Goal: Check status: Check status

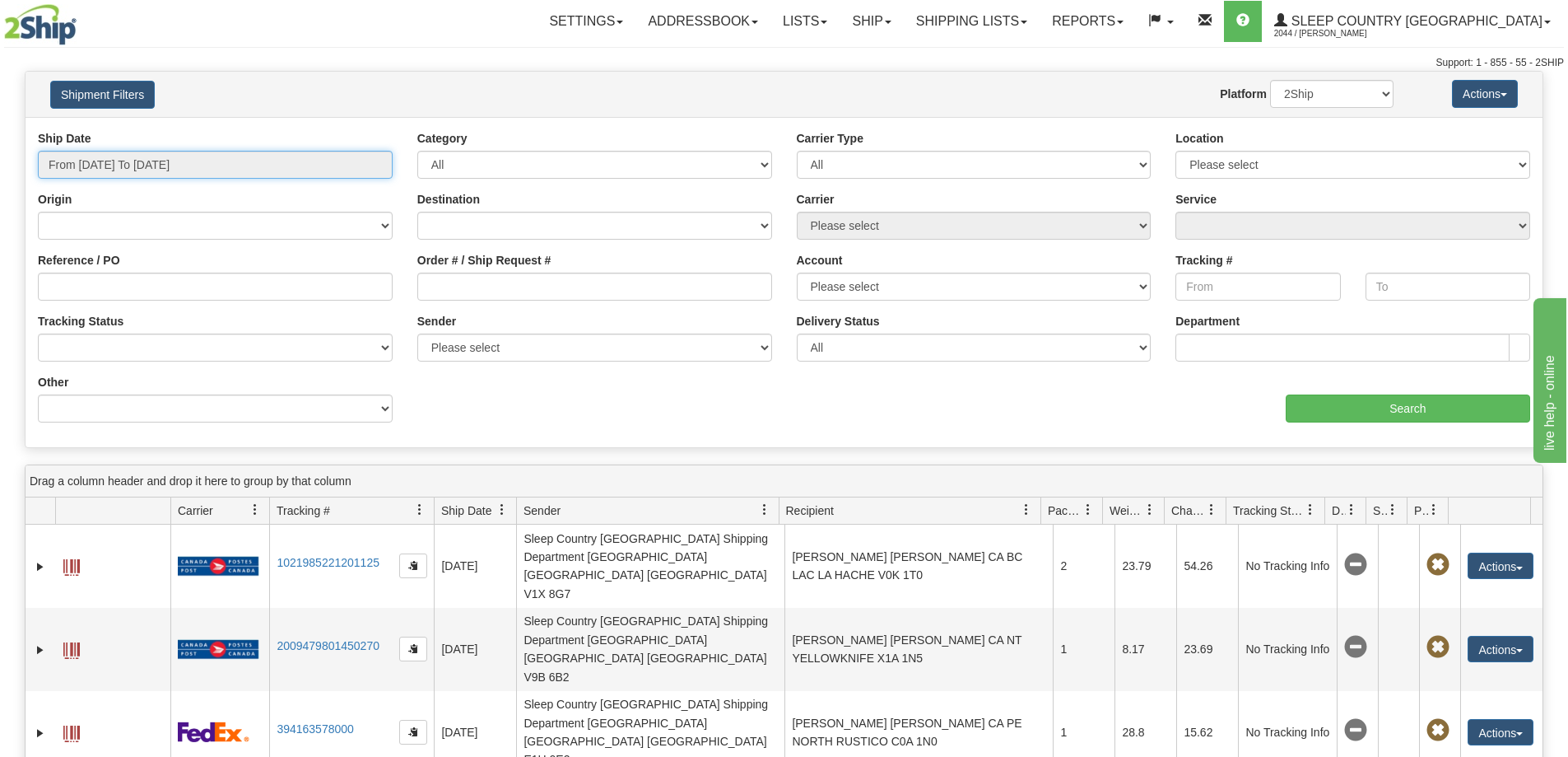
click at [155, 177] on input "From [DATE] To [DATE]" at bounding box center [215, 165] width 355 height 28
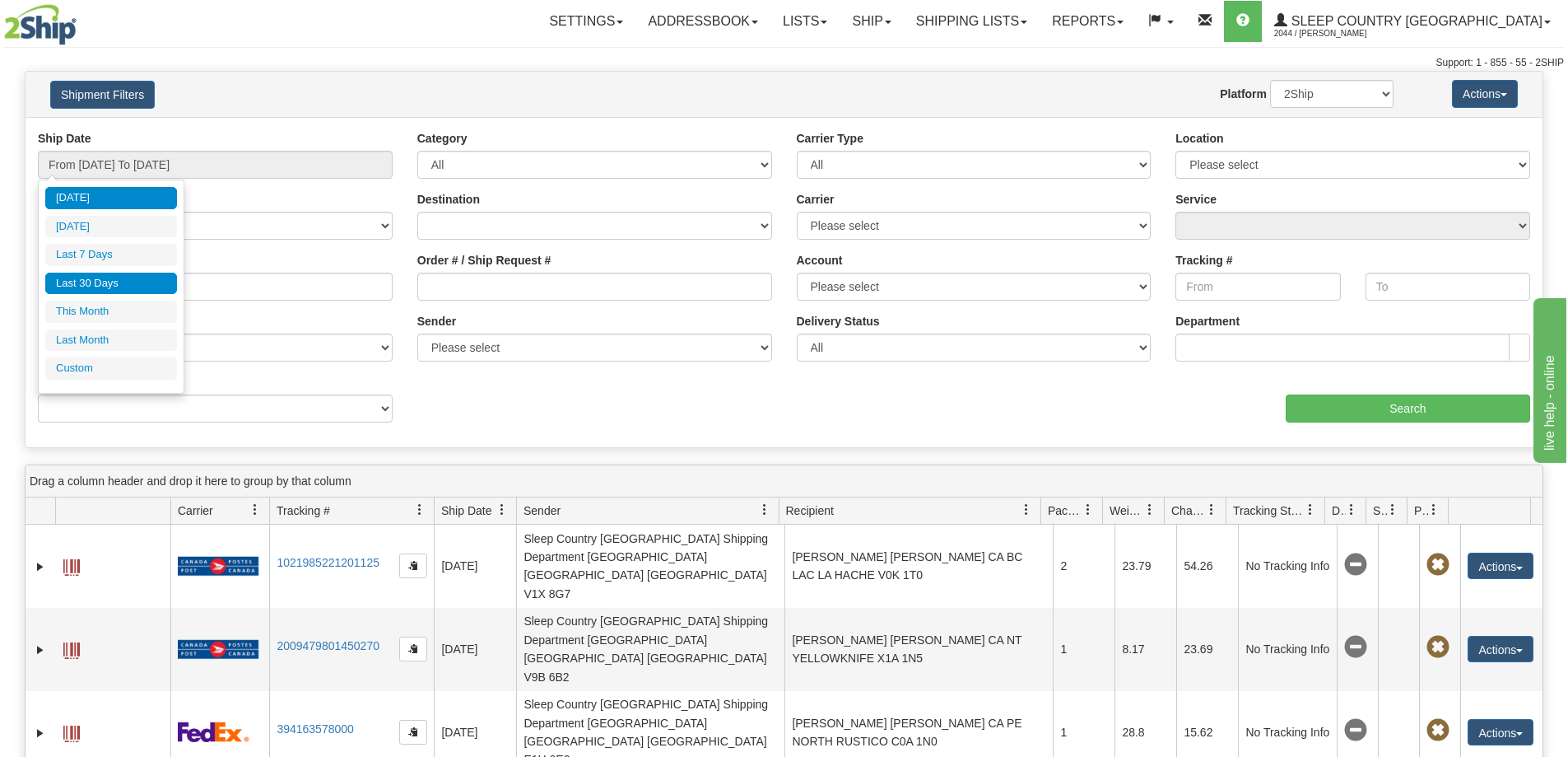
click at [123, 276] on li "Last 30 Days" at bounding box center [111, 284] width 132 height 22
type input "From [DATE] To [DATE]"
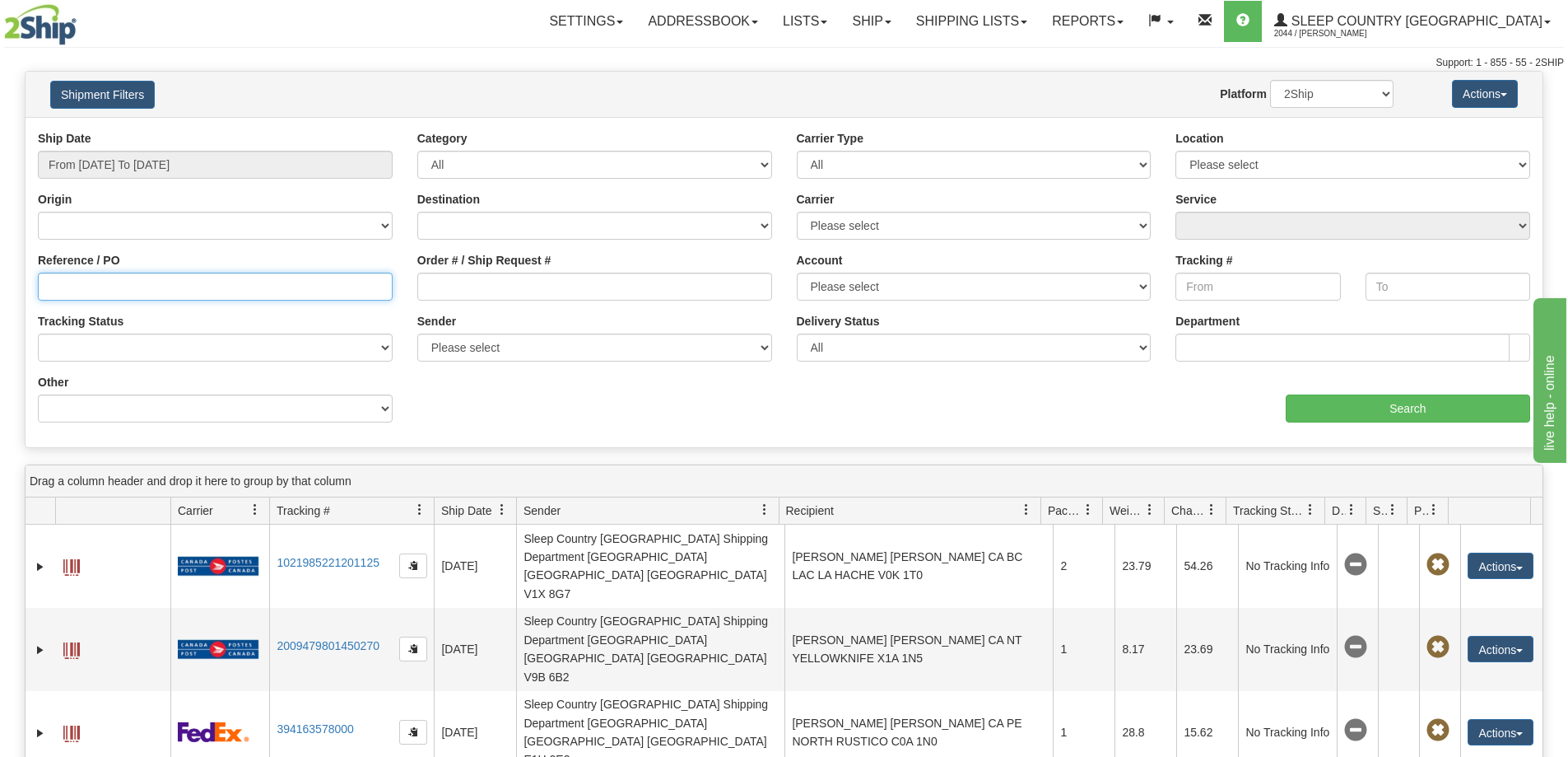
click at [203, 291] on input "Reference / PO" at bounding box center [215, 287] width 355 height 28
paste input "9000I172129"
type input "9000I172129"
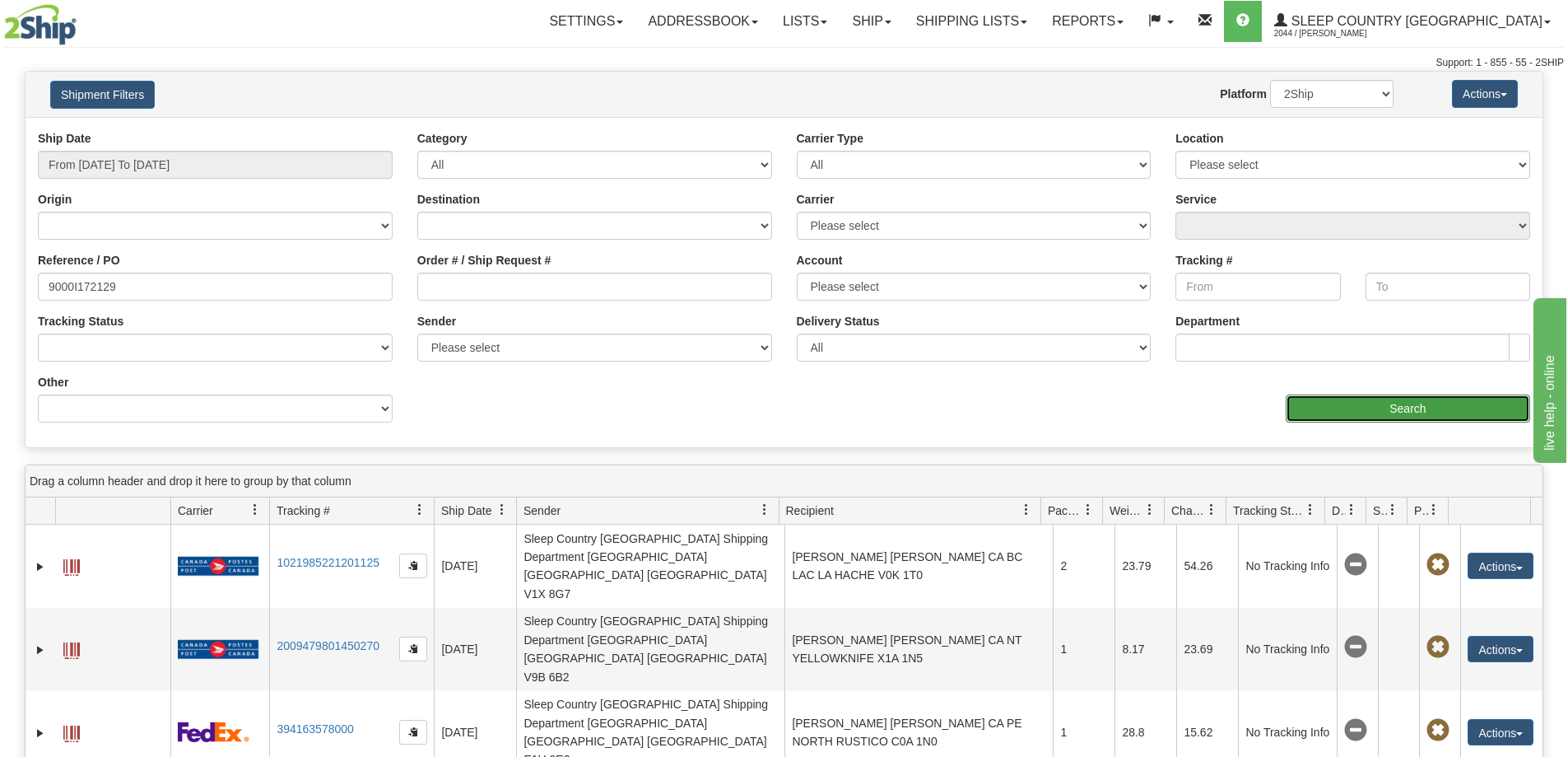
click at [1360, 417] on input "Search" at bounding box center [1408, 408] width 244 height 28
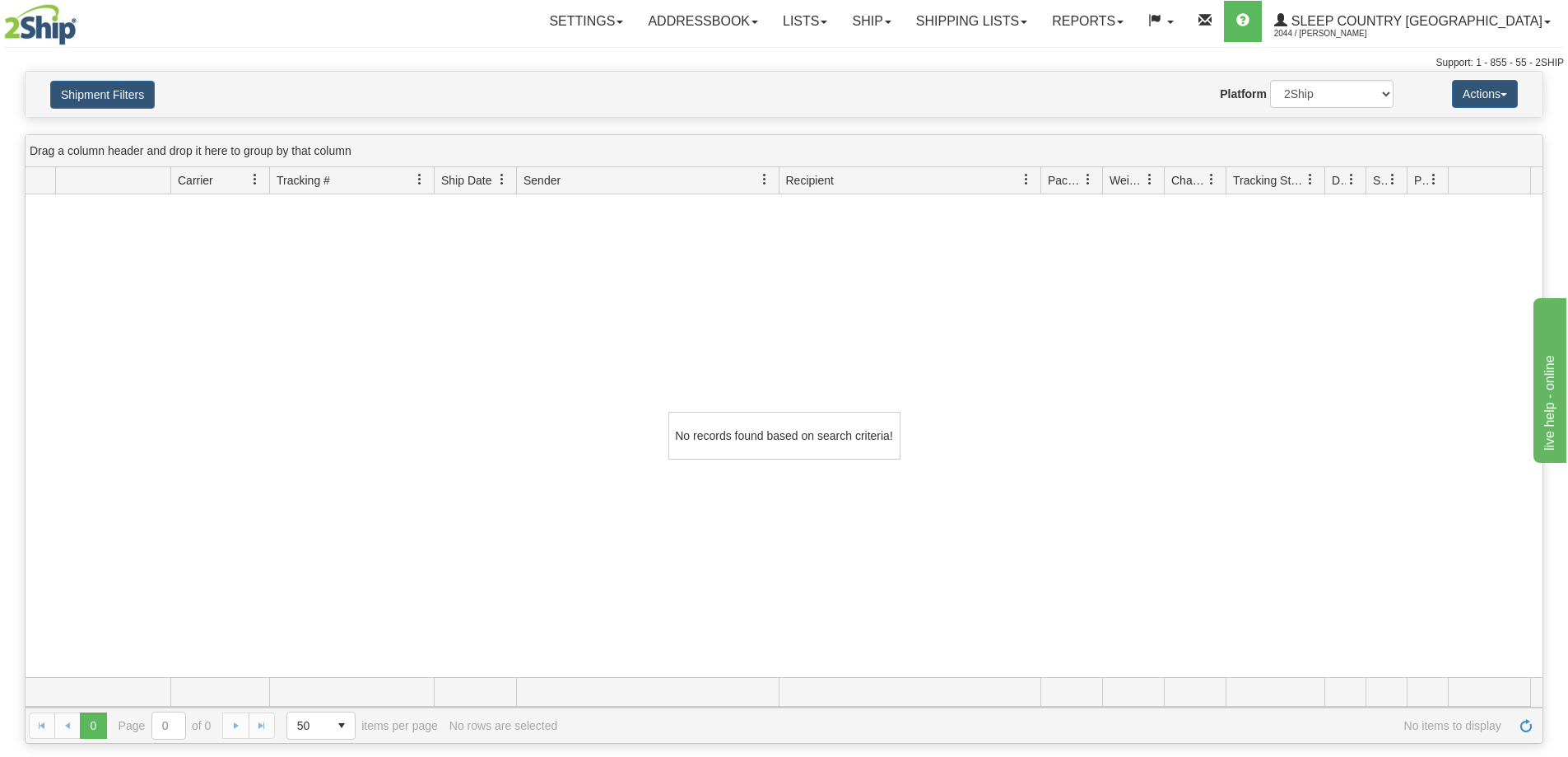
click at [587, 309] on div "No records found based on search criteria!" at bounding box center [784, 435] width 1517 height 482
